Goal: Navigation & Orientation: Find specific page/section

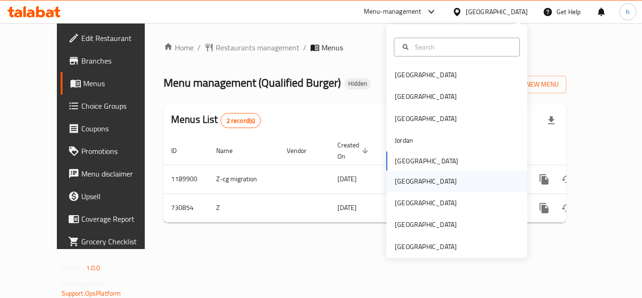
click at [399, 181] on div "[GEOGRAPHIC_DATA]" at bounding box center [426, 181] width 62 height 10
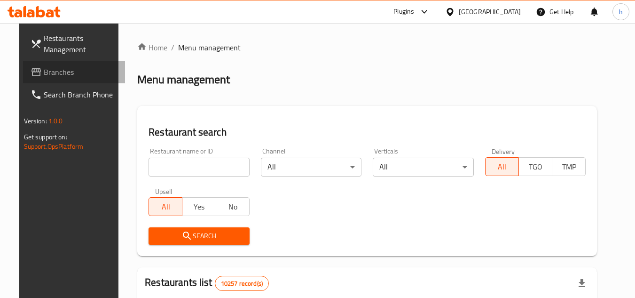
click at [64, 74] on span "Branches" at bounding box center [81, 71] width 74 height 11
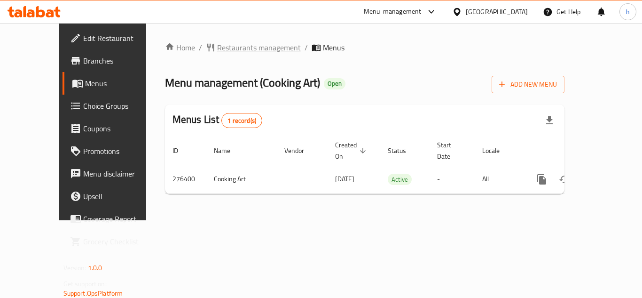
click at [219, 45] on span "Restaurants management" at bounding box center [259, 47] width 84 height 11
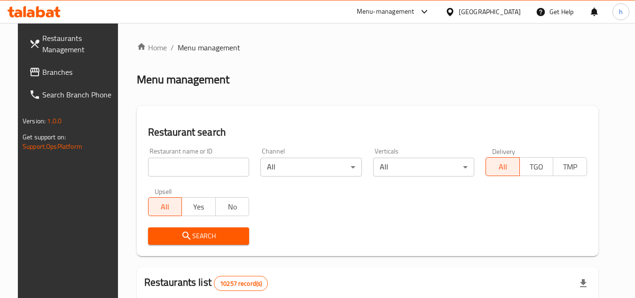
drag, startPoint x: 71, startPoint y: 71, endPoint x: 59, endPoint y: 77, distance: 12.8
click at [71, 71] on span "Branches" at bounding box center [79, 71] width 74 height 11
